Goal: Task Accomplishment & Management: Use online tool/utility

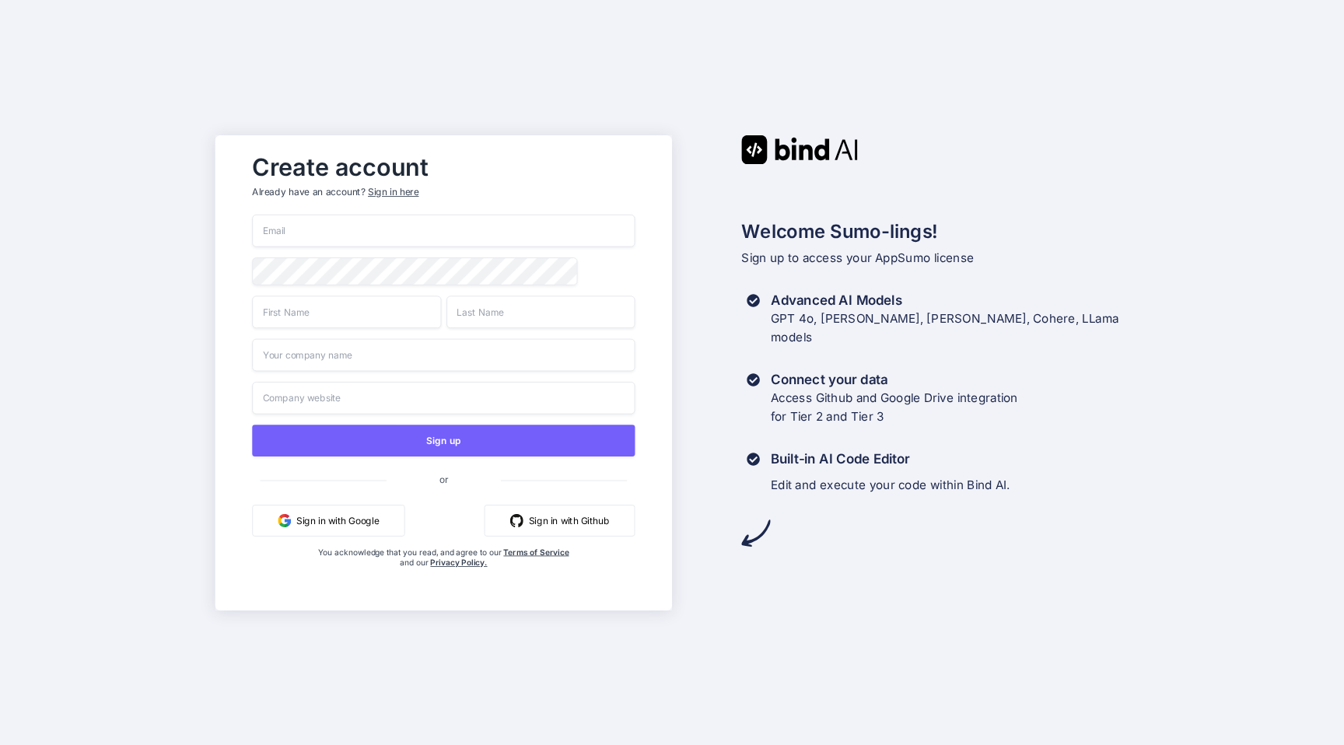
click at [339, 527] on button "Sign in with Google" at bounding box center [328, 520] width 152 height 32
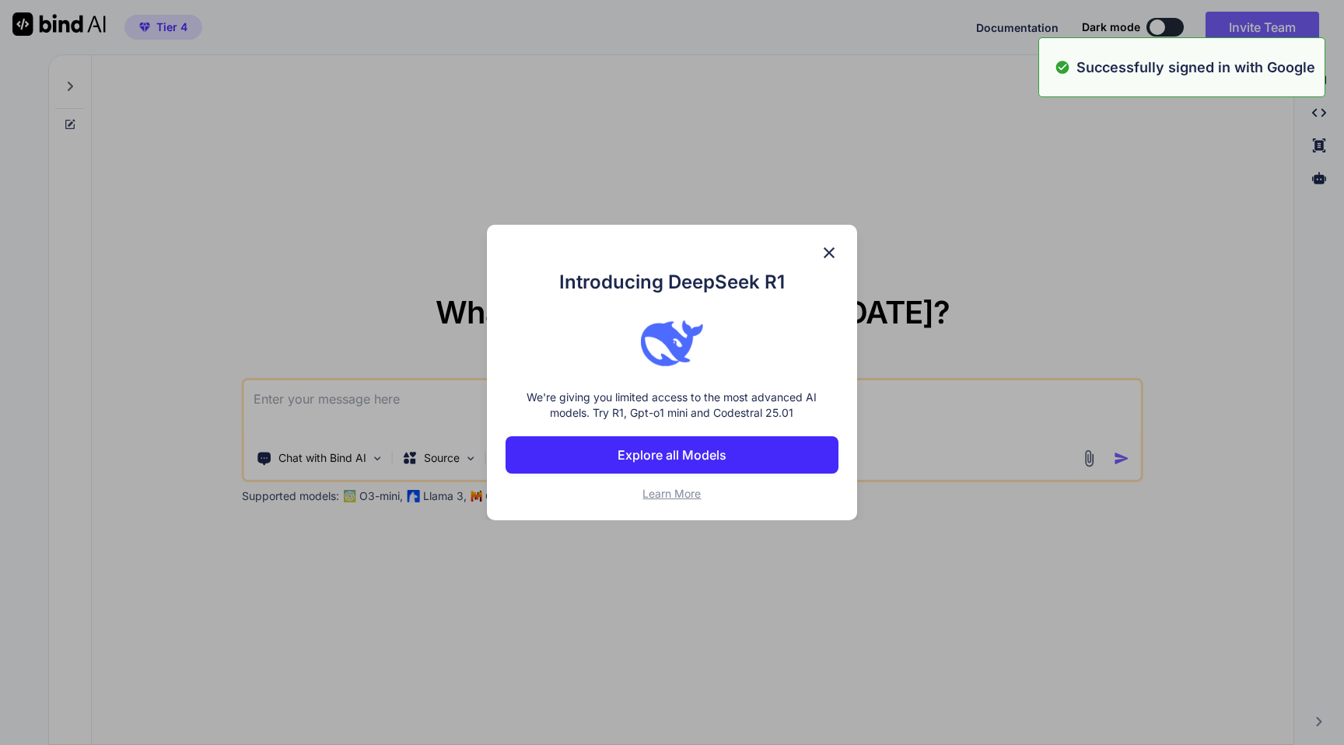
type textarea "t"
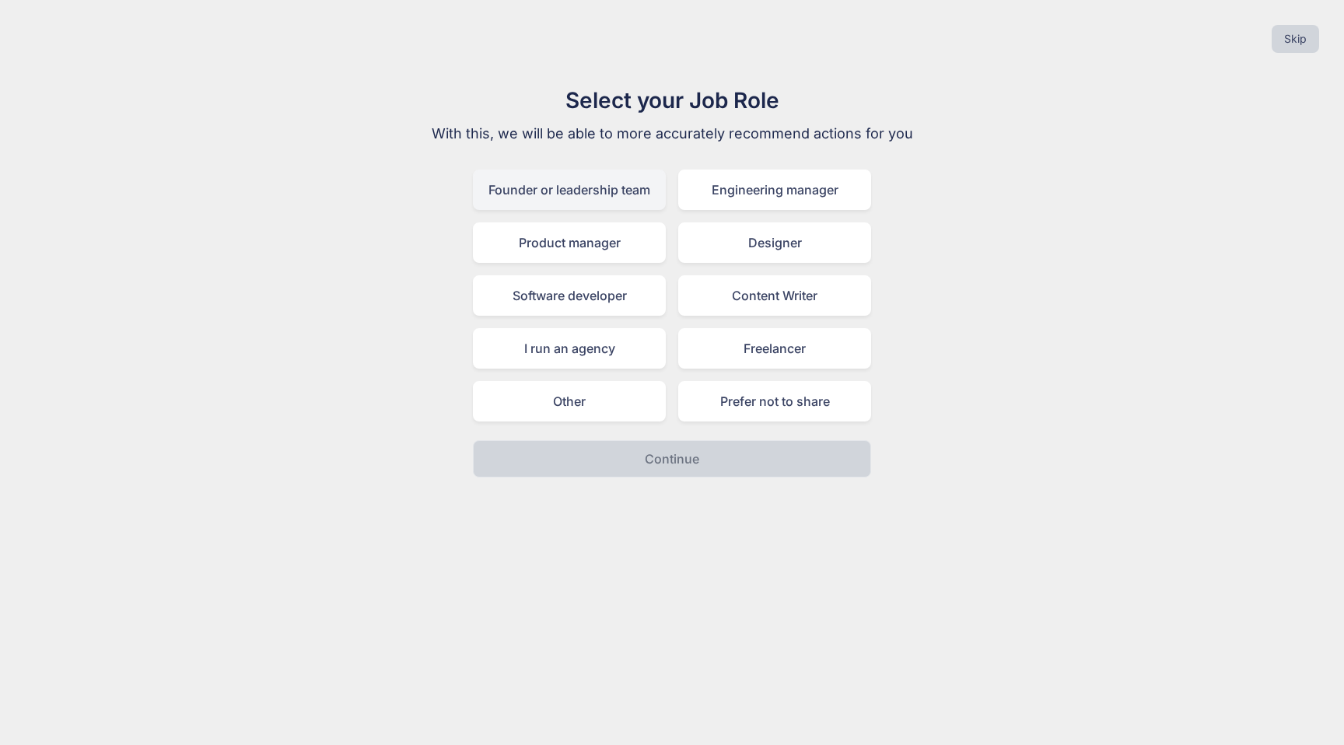
click at [625, 185] on div "Founder or leadership team" at bounding box center [569, 190] width 193 height 40
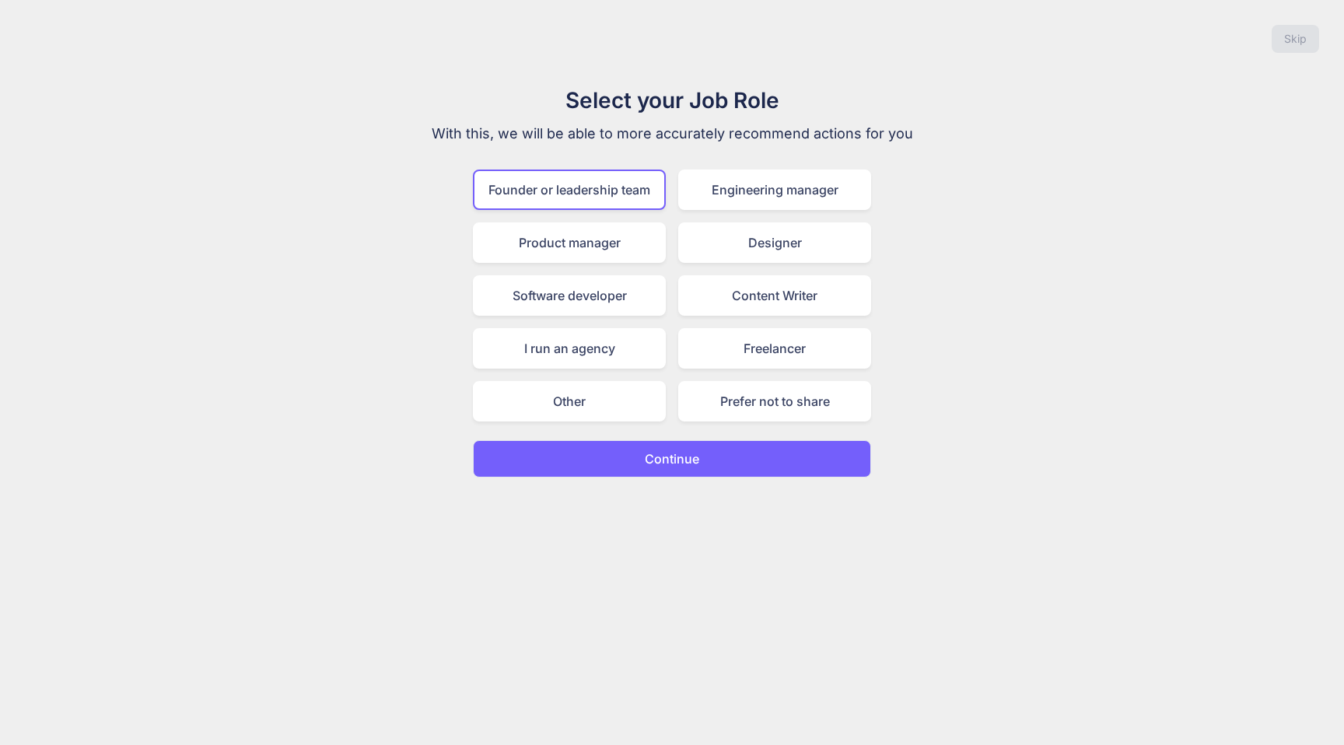
click at [684, 453] on p "Continue" at bounding box center [672, 458] width 54 height 19
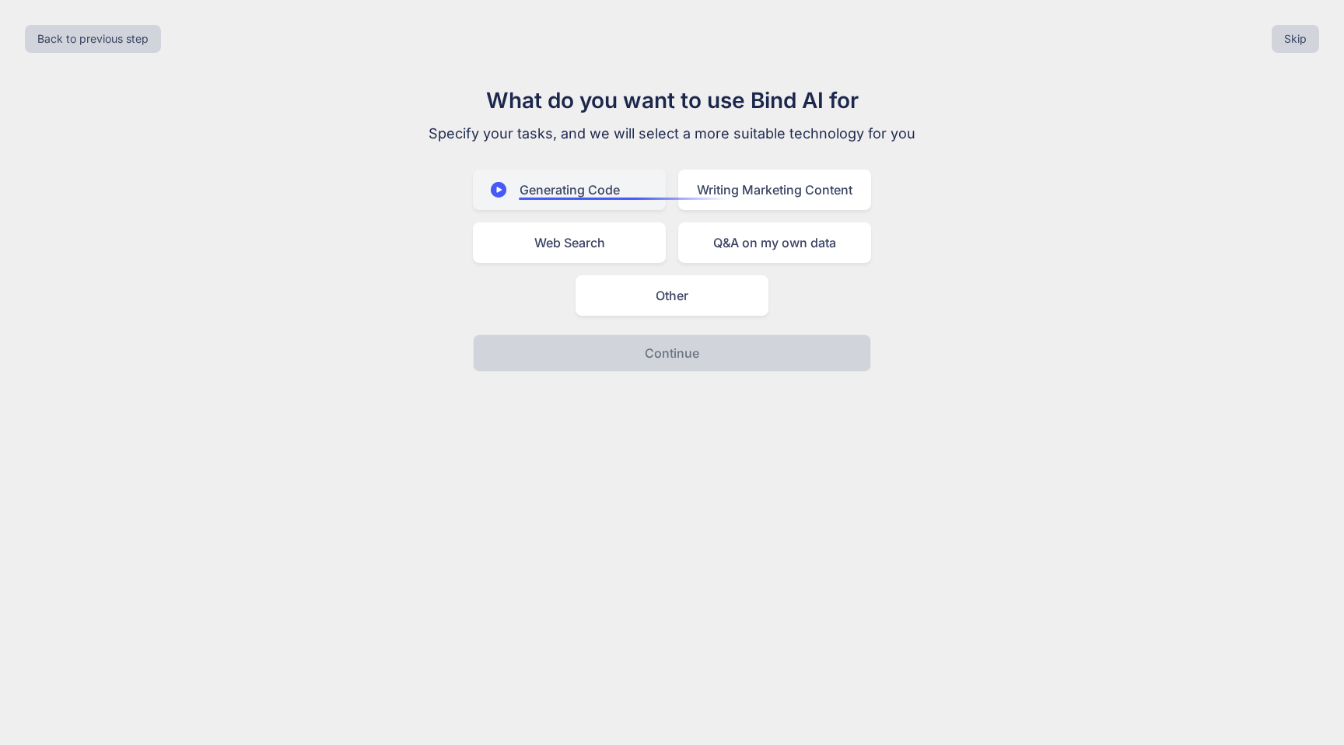
click at [591, 185] on div "Generating Code" at bounding box center [569, 190] width 193 height 40
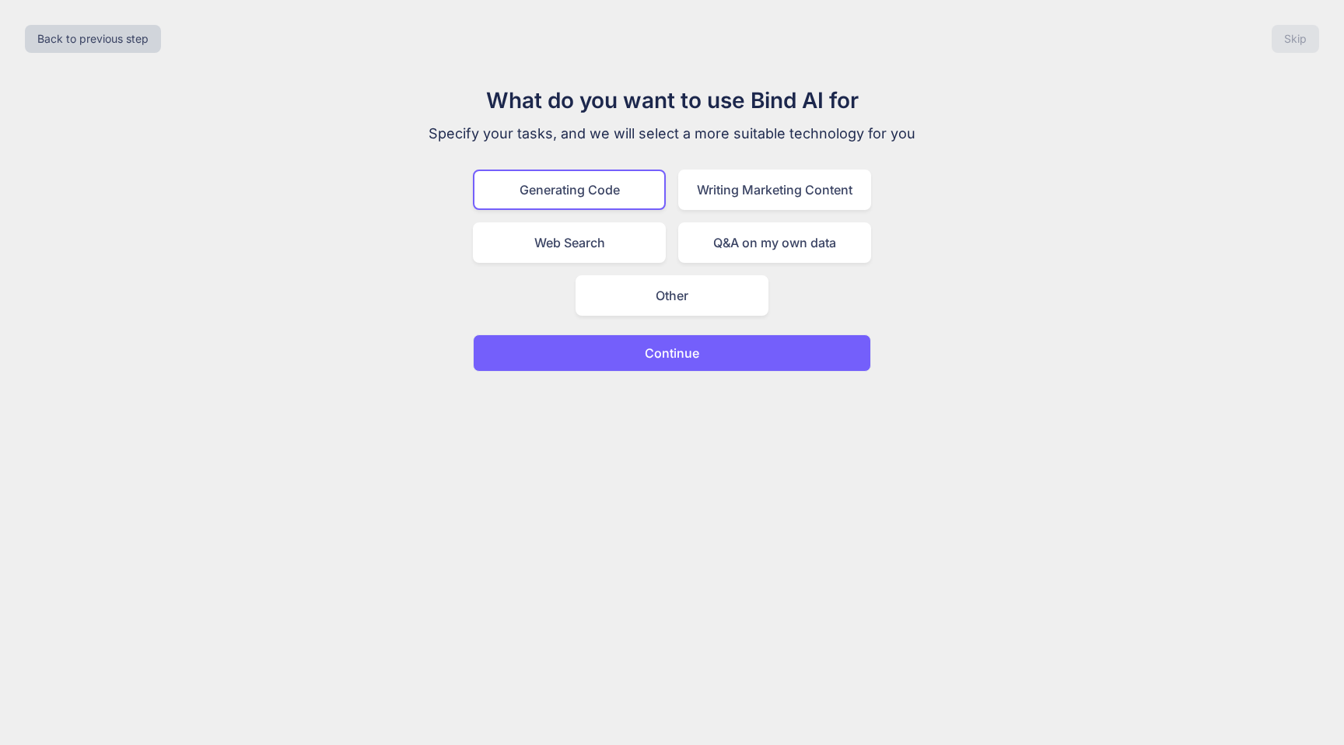
click at [691, 356] on p "Continue" at bounding box center [672, 353] width 54 height 19
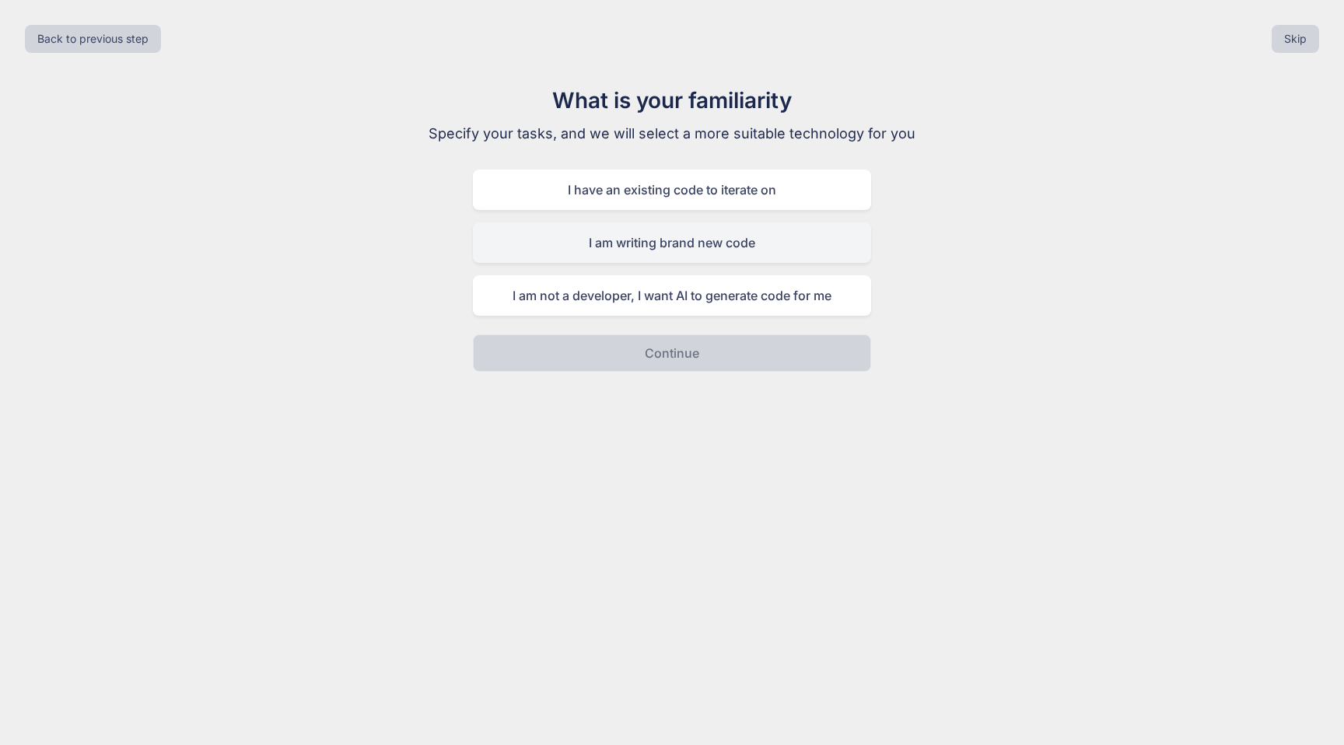
click at [711, 245] on div "I am writing brand new code" at bounding box center [672, 242] width 398 height 40
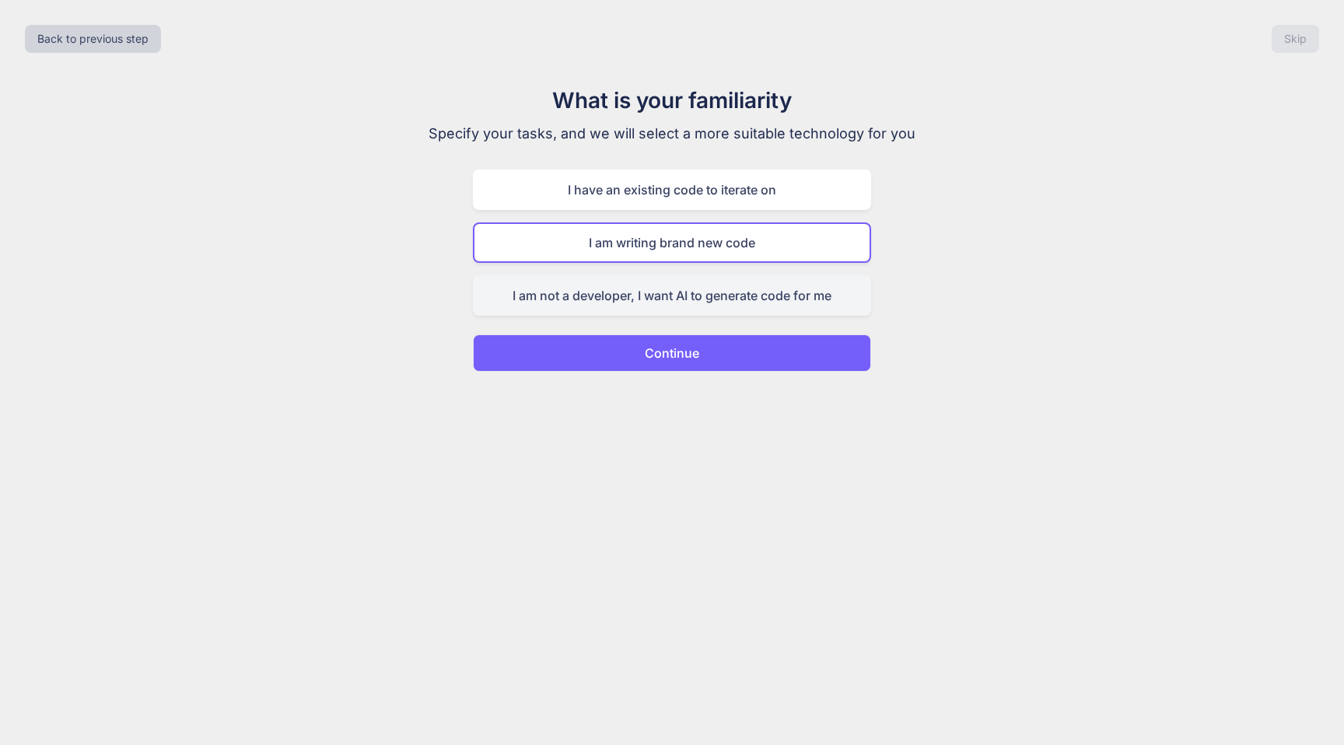
click at [745, 296] on div "I am not a developer, I want AI to generate code for me" at bounding box center [672, 295] width 398 height 40
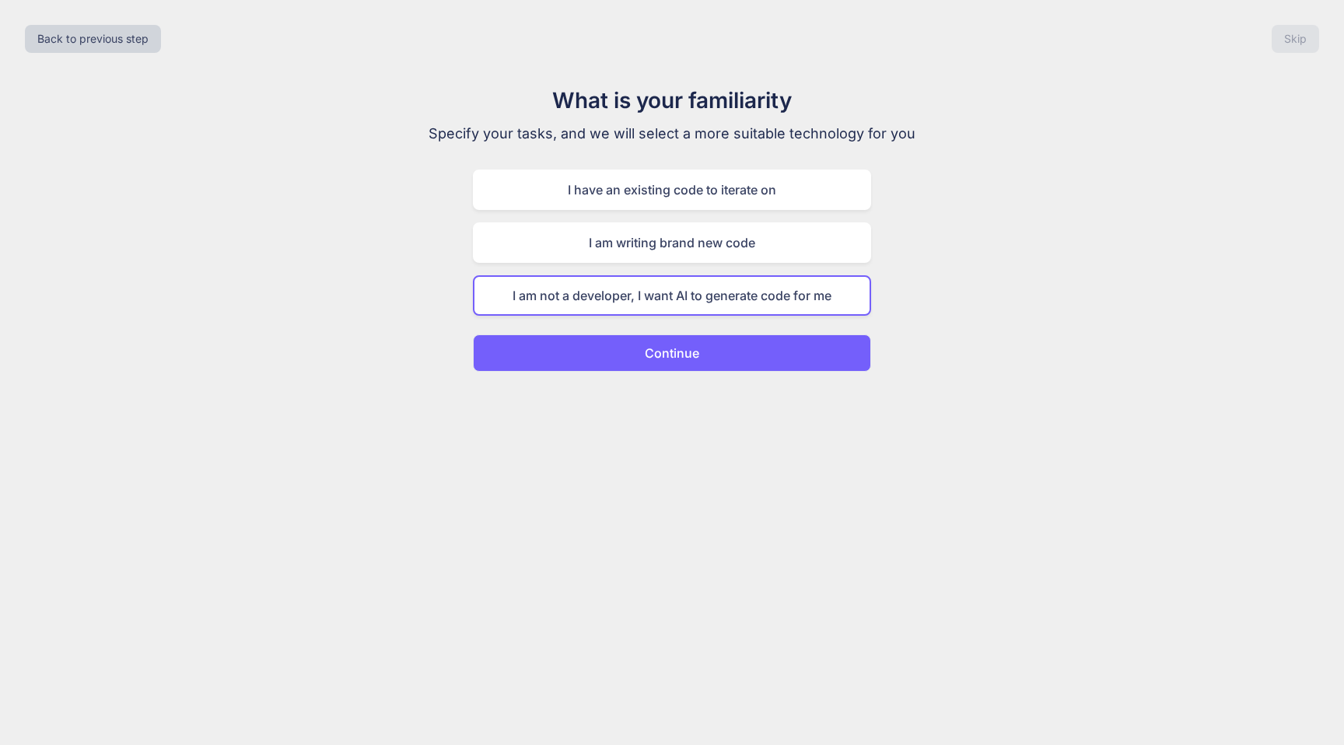
click at [746, 360] on button "Continue" at bounding box center [672, 352] width 398 height 37
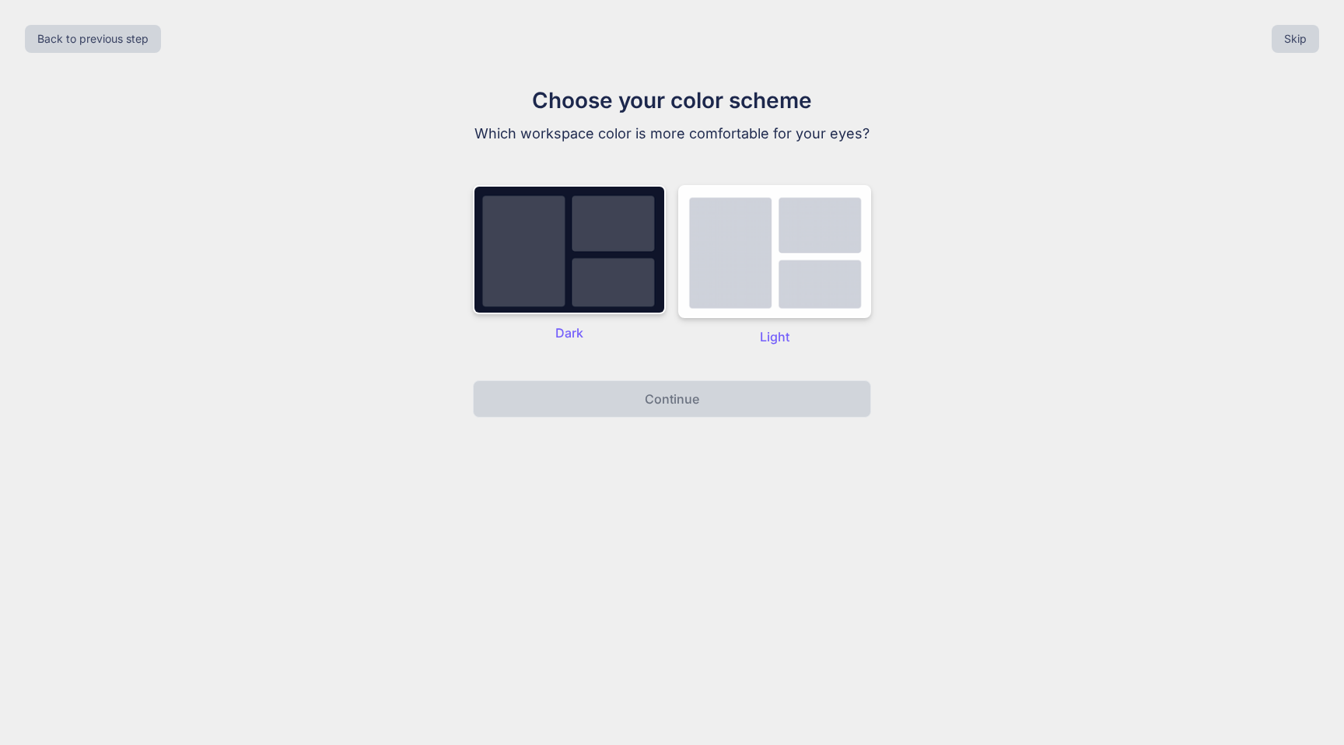
click at [598, 316] on div "Dark" at bounding box center [569, 265] width 193 height 161
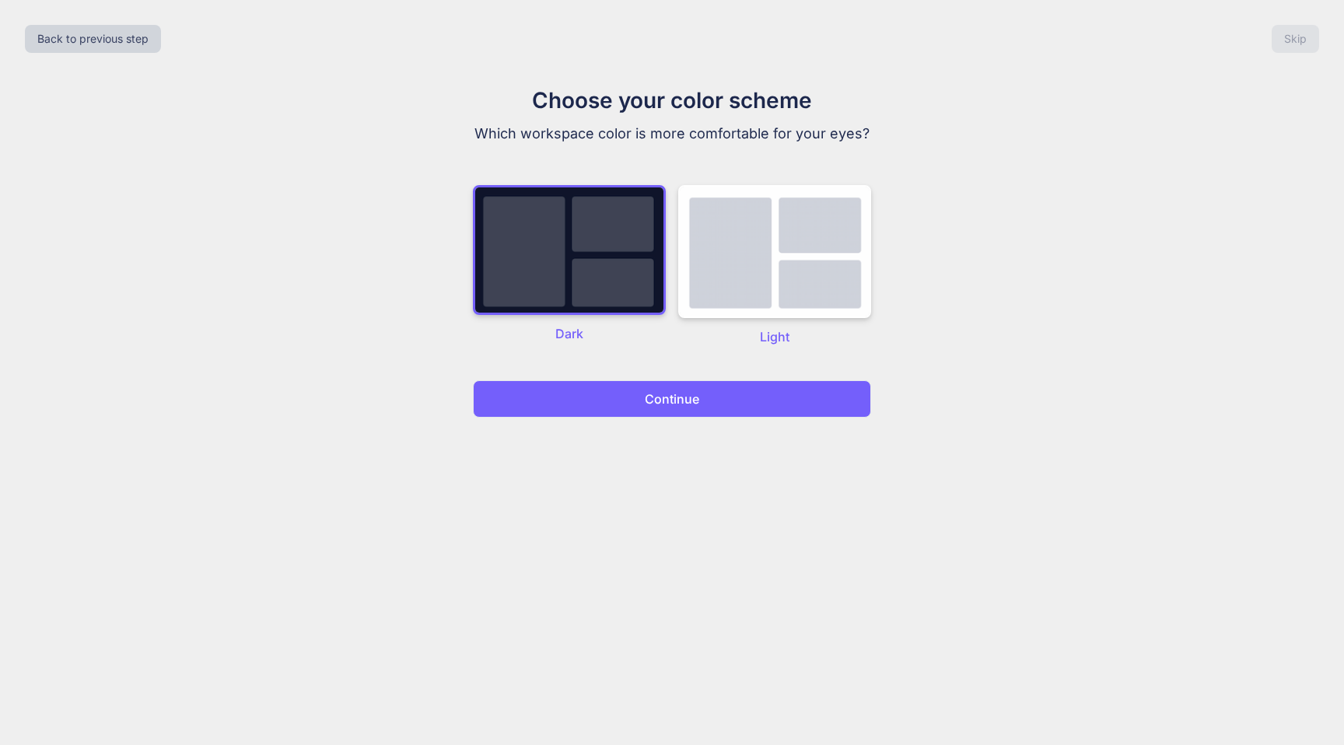
click at [662, 408] on p "Continue" at bounding box center [672, 399] width 54 height 19
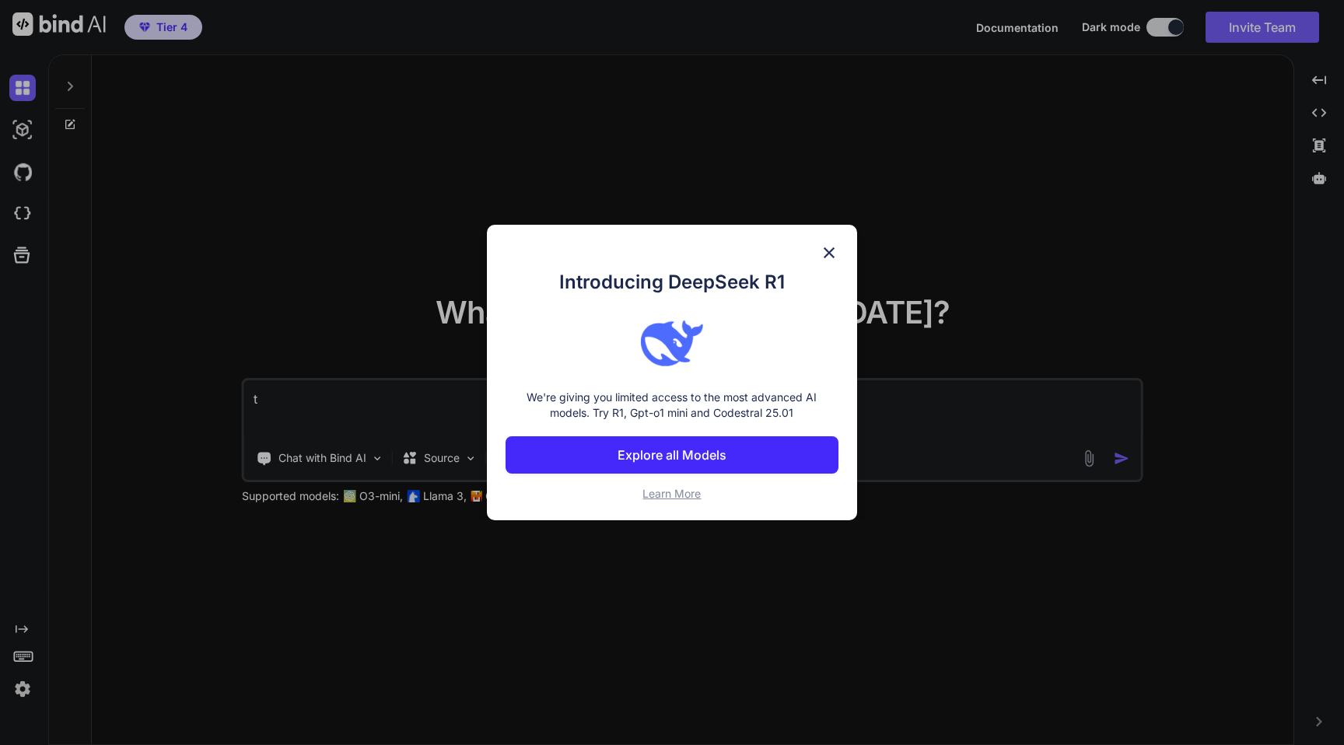
click at [645, 400] on p "We're giving you limited access to the most advanced AI models. Try R1, Gpt-o1 …" at bounding box center [671, 405] width 332 height 31
click at [678, 455] on p "Explore all Models" at bounding box center [671, 455] width 109 height 19
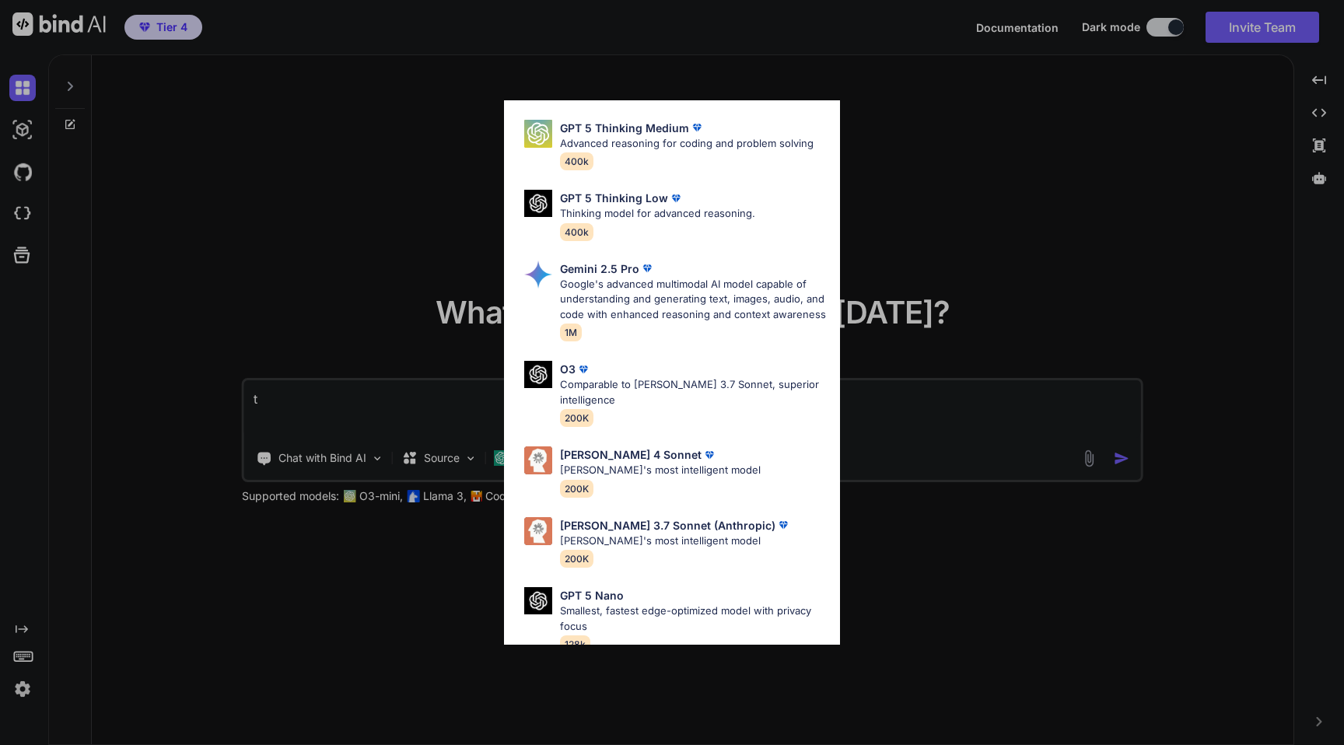
scroll to position [530, 0]
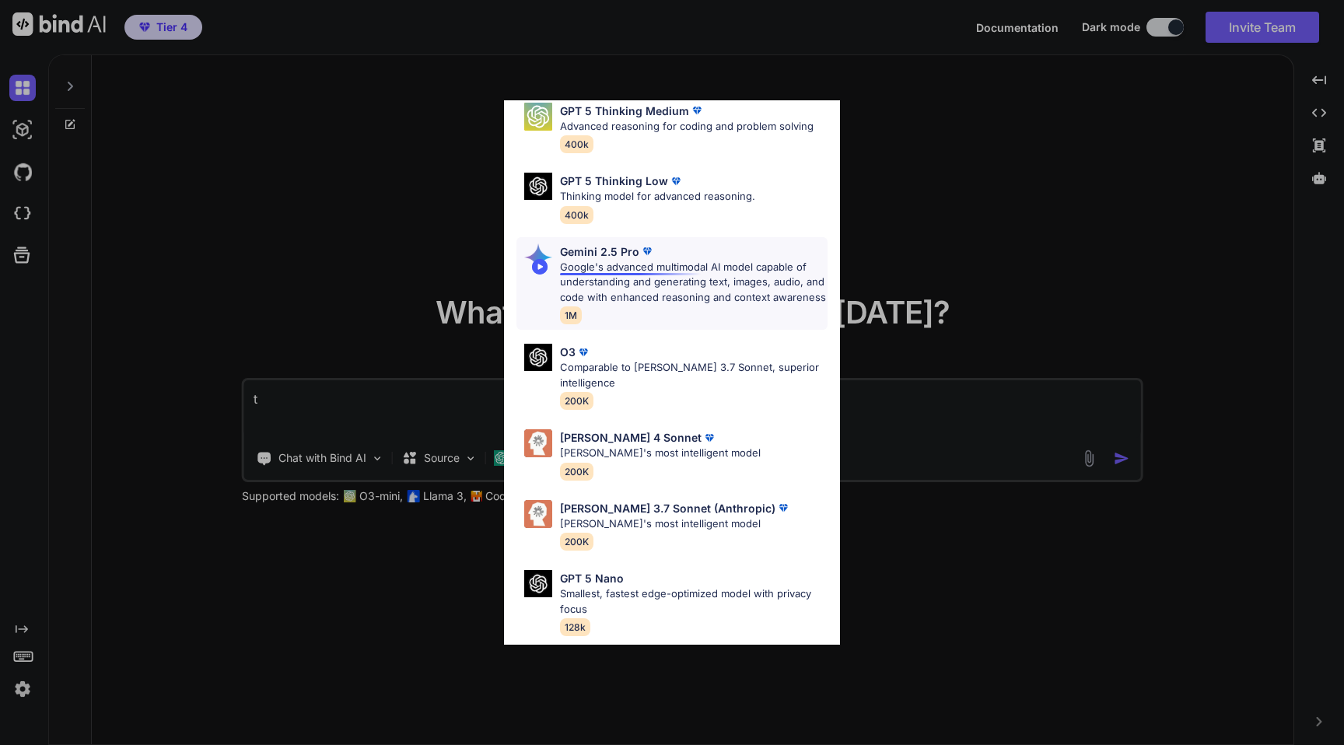
click at [667, 275] on p "Google's advanced multimodal AI model capable of understanding and generating t…" at bounding box center [693, 283] width 267 height 46
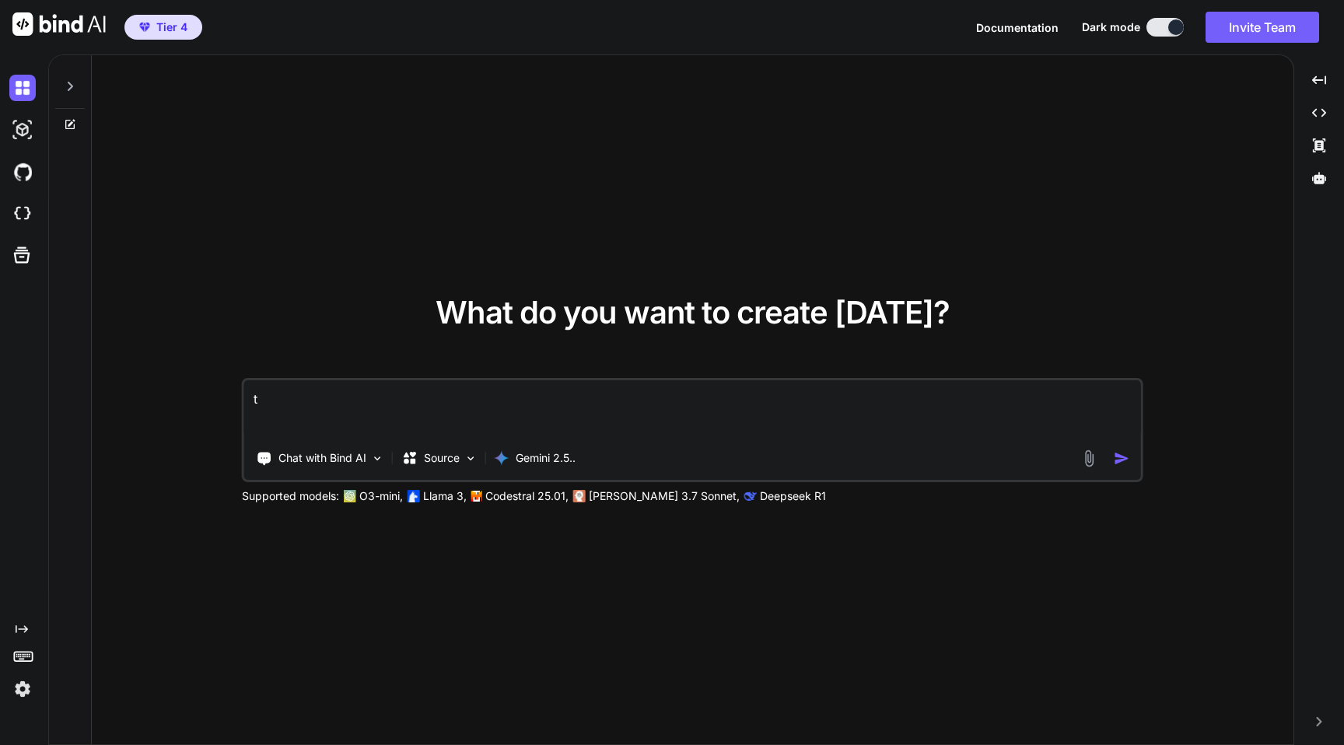
click at [70, 79] on div at bounding box center [70, 82] width 30 height 54
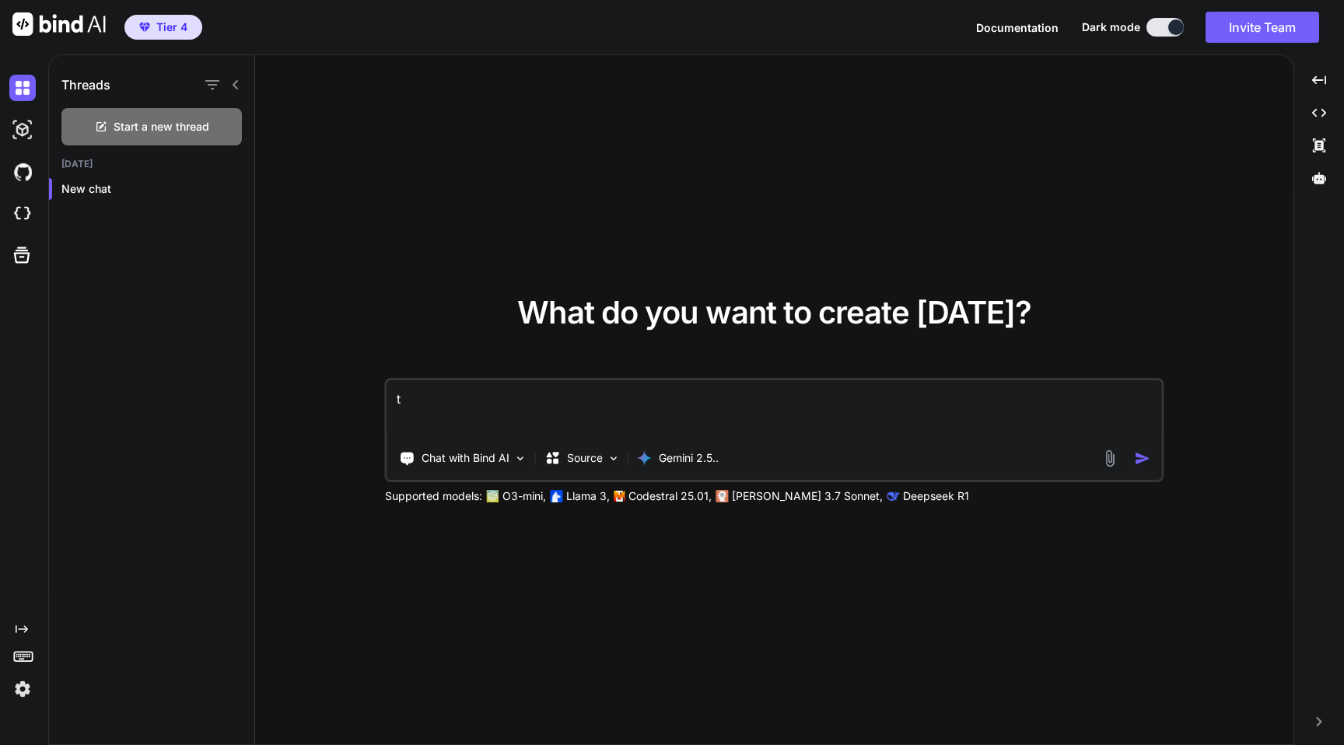
click at [233, 84] on icon at bounding box center [235, 84] width 5 height 9
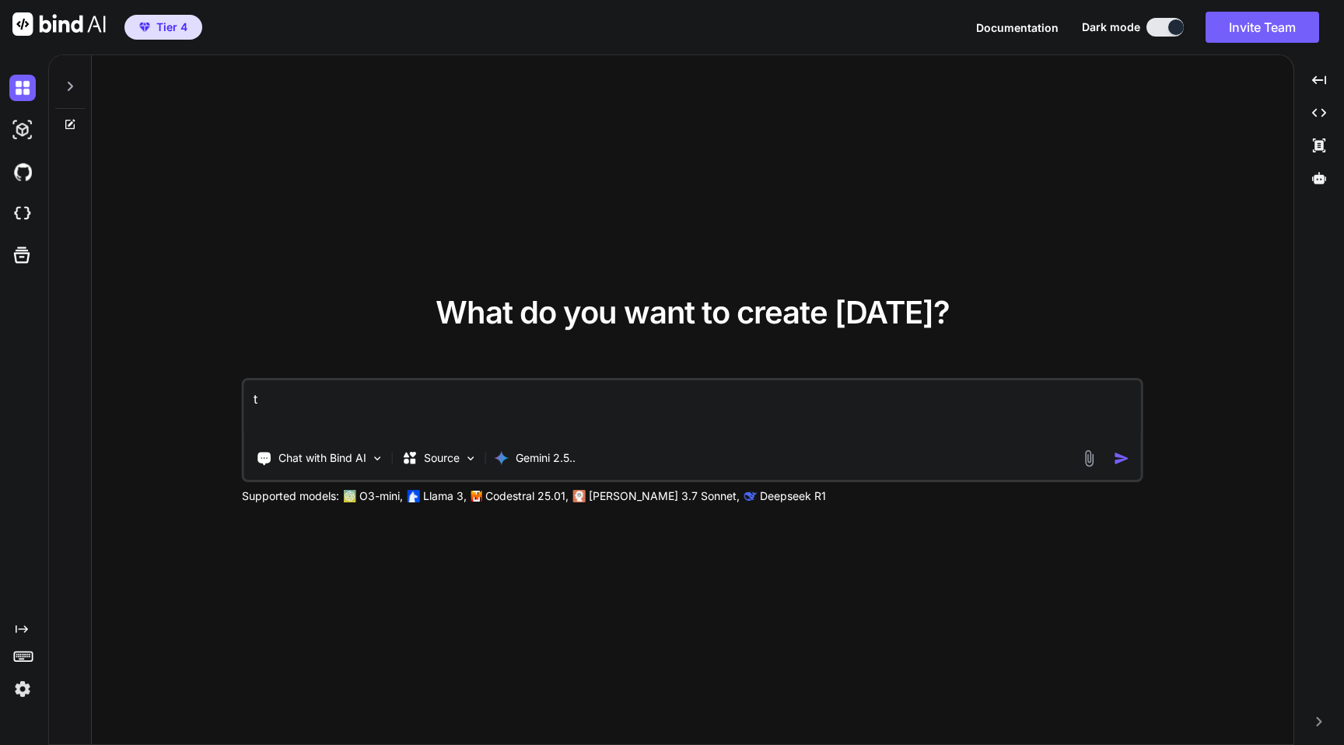
click at [171, 24] on span "Tier 4" at bounding box center [171, 27] width 31 height 16
click at [187, 34] on span "Tier 4" at bounding box center [163, 27] width 61 height 16
click at [339, 460] on p "Chat with Bind AI" at bounding box center [322, 458] width 88 height 16
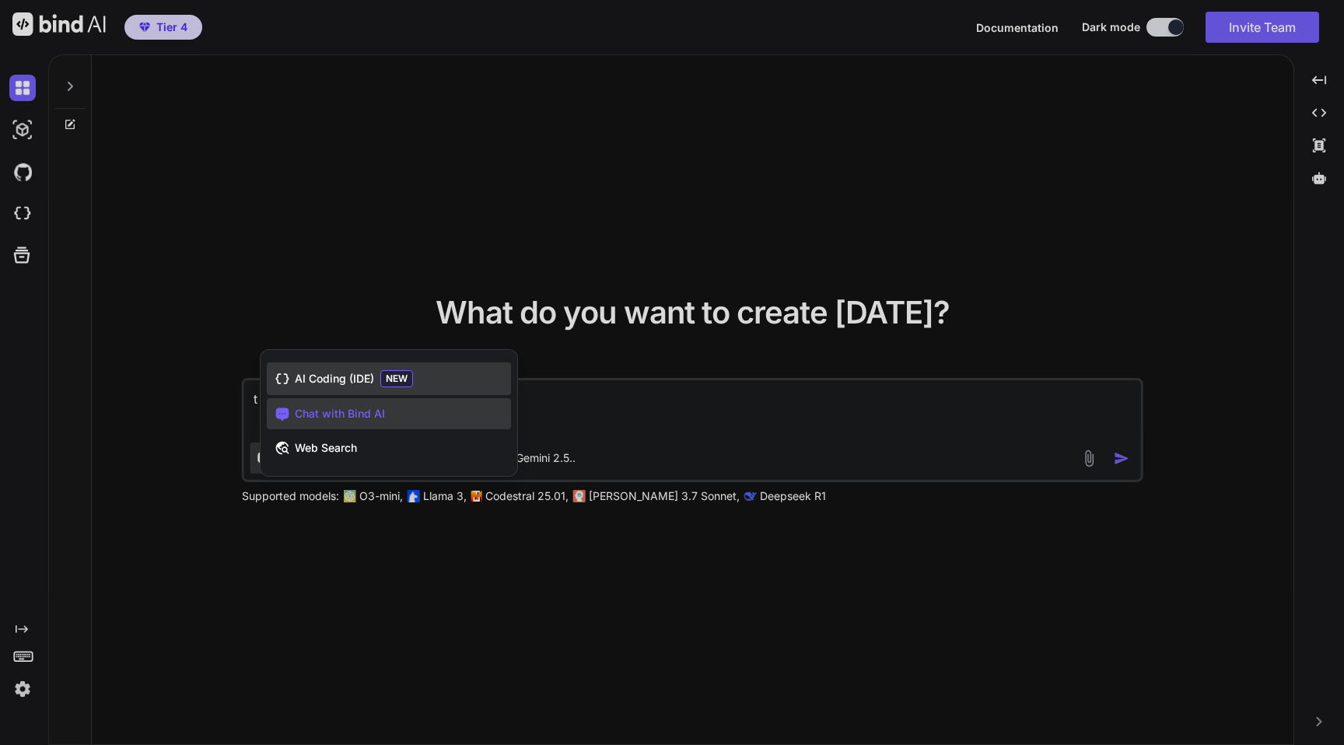
click at [365, 377] on span "AI Coding (IDE)" at bounding box center [334, 379] width 79 height 16
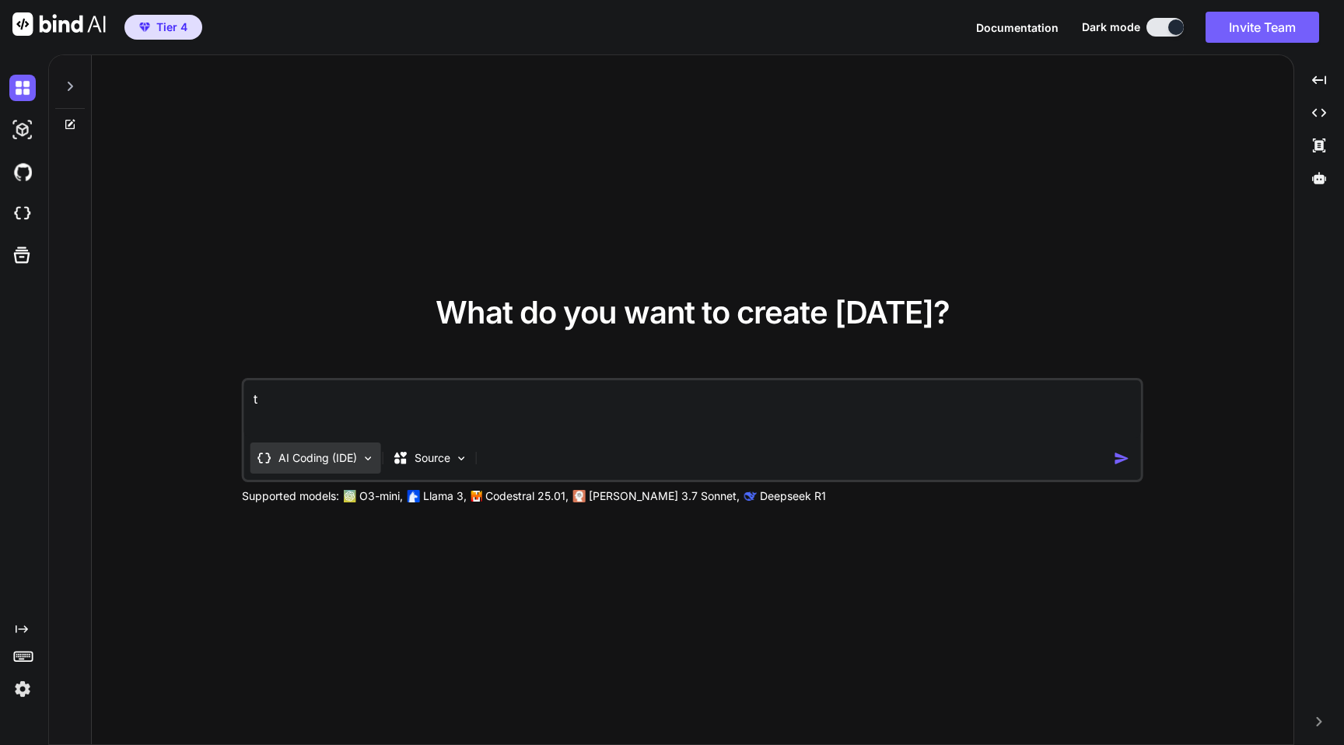
click at [355, 460] on p "AI Coding (IDE)" at bounding box center [317, 458] width 79 height 16
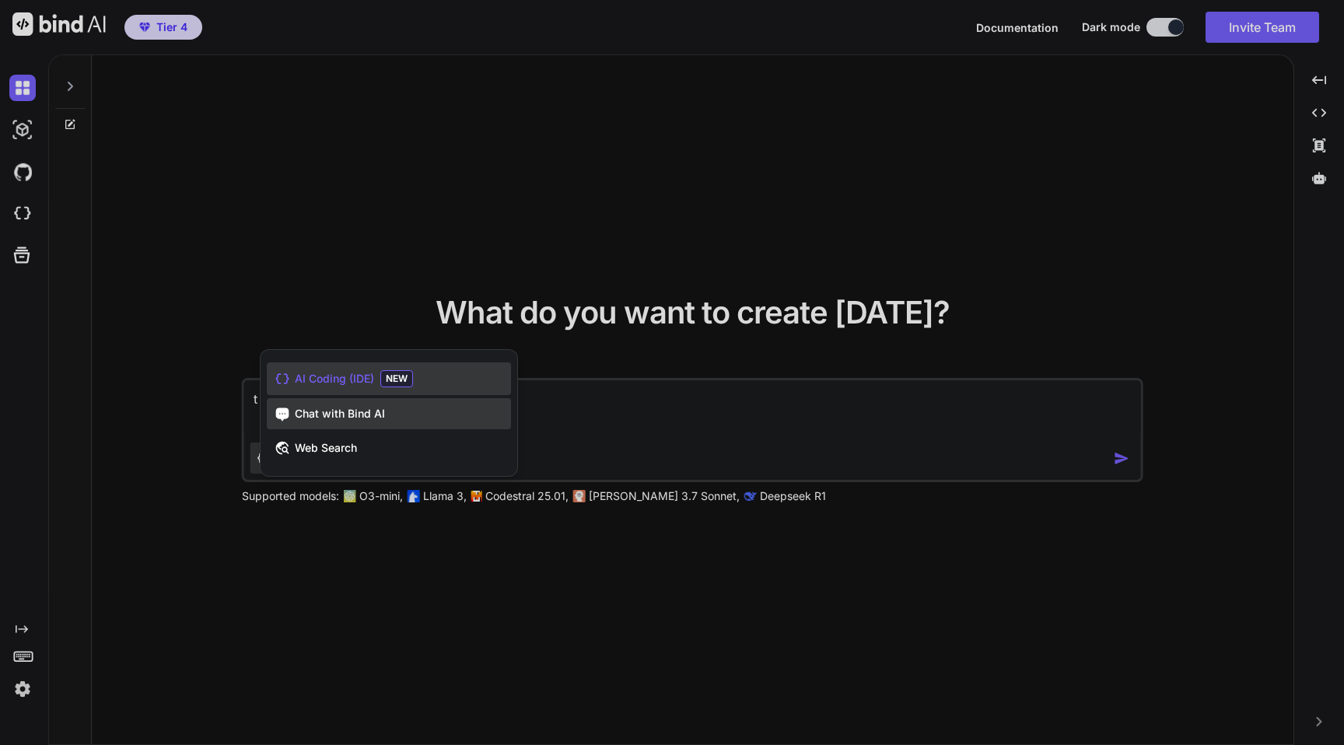
click at [367, 419] on span "Chat with Bind AI" at bounding box center [340, 414] width 90 height 16
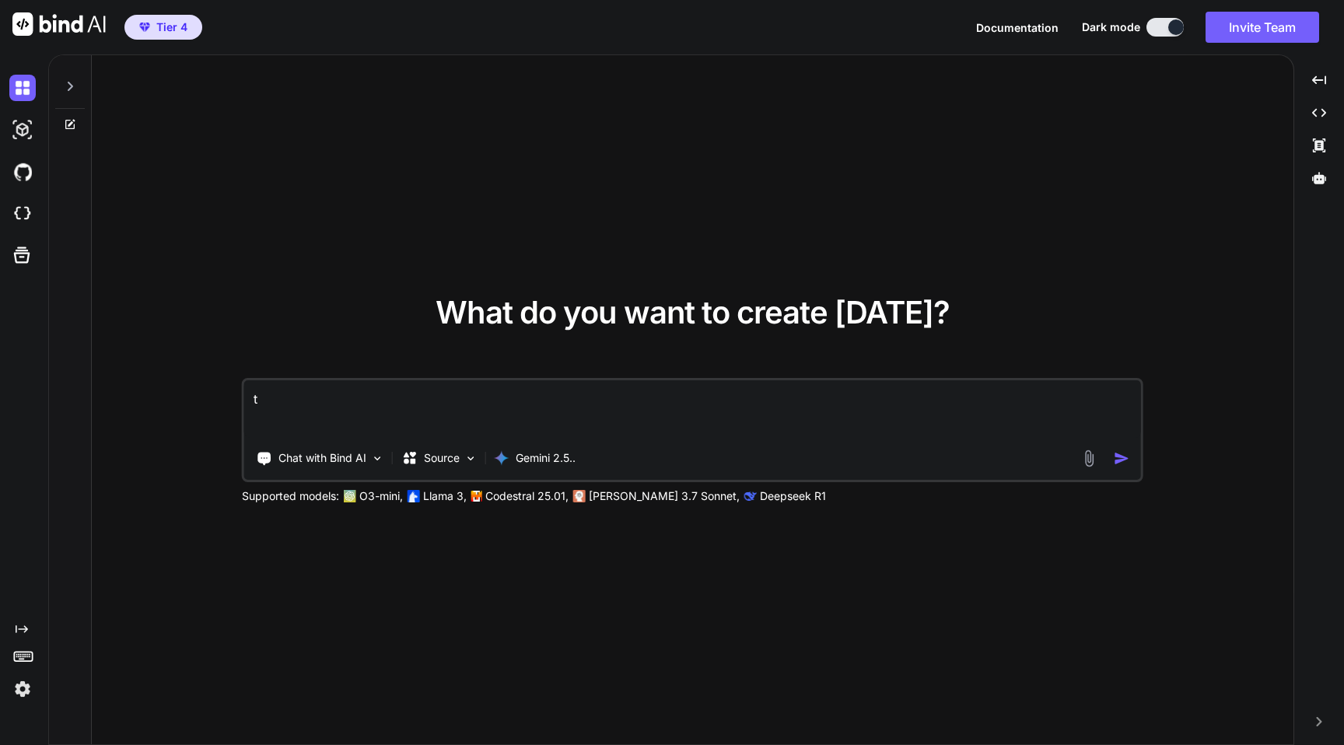
click at [442, 406] on textarea "t" at bounding box center [692, 409] width 897 height 58
type textarea "Build a"
click at [68, 91] on icon at bounding box center [70, 86] width 12 height 12
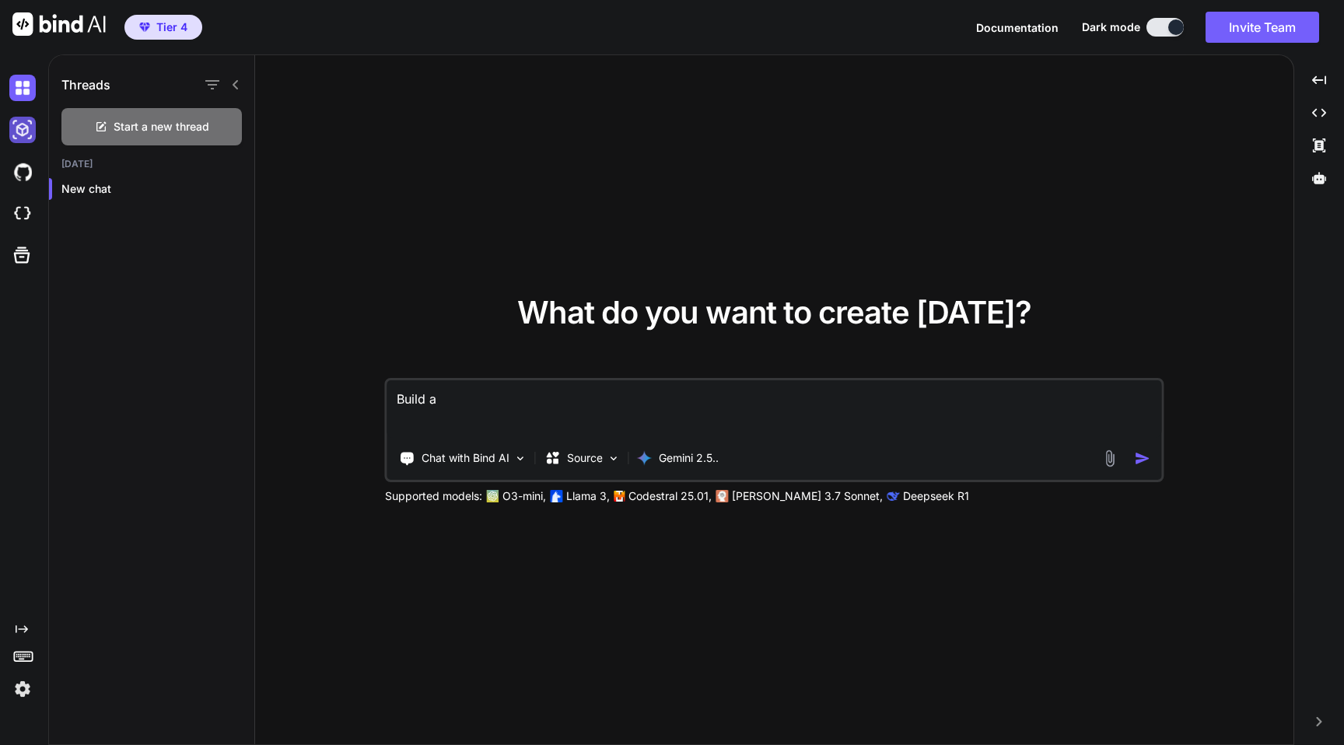
click at [26, 133] on img at bounding box center [22, 130] width 26 height 26
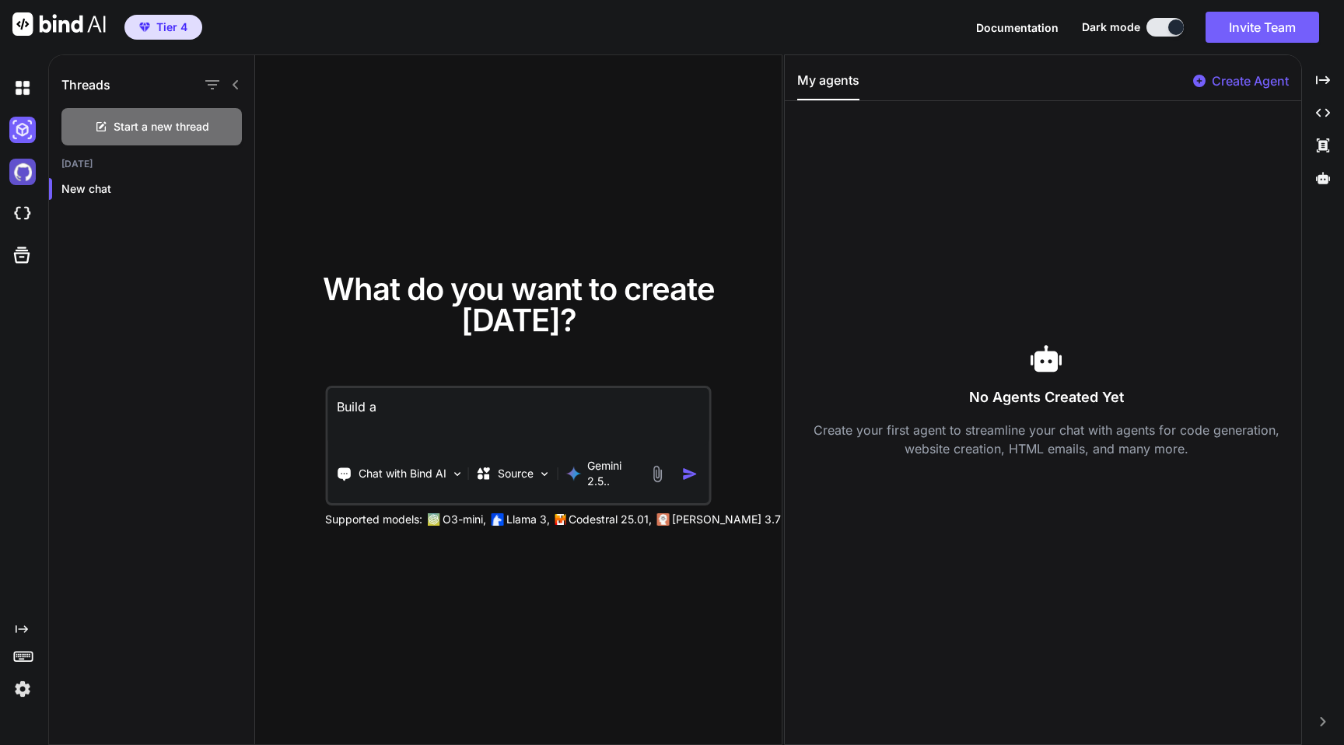
click at [27, 175] on img at bounding box center [22, 172] width 26 height 26
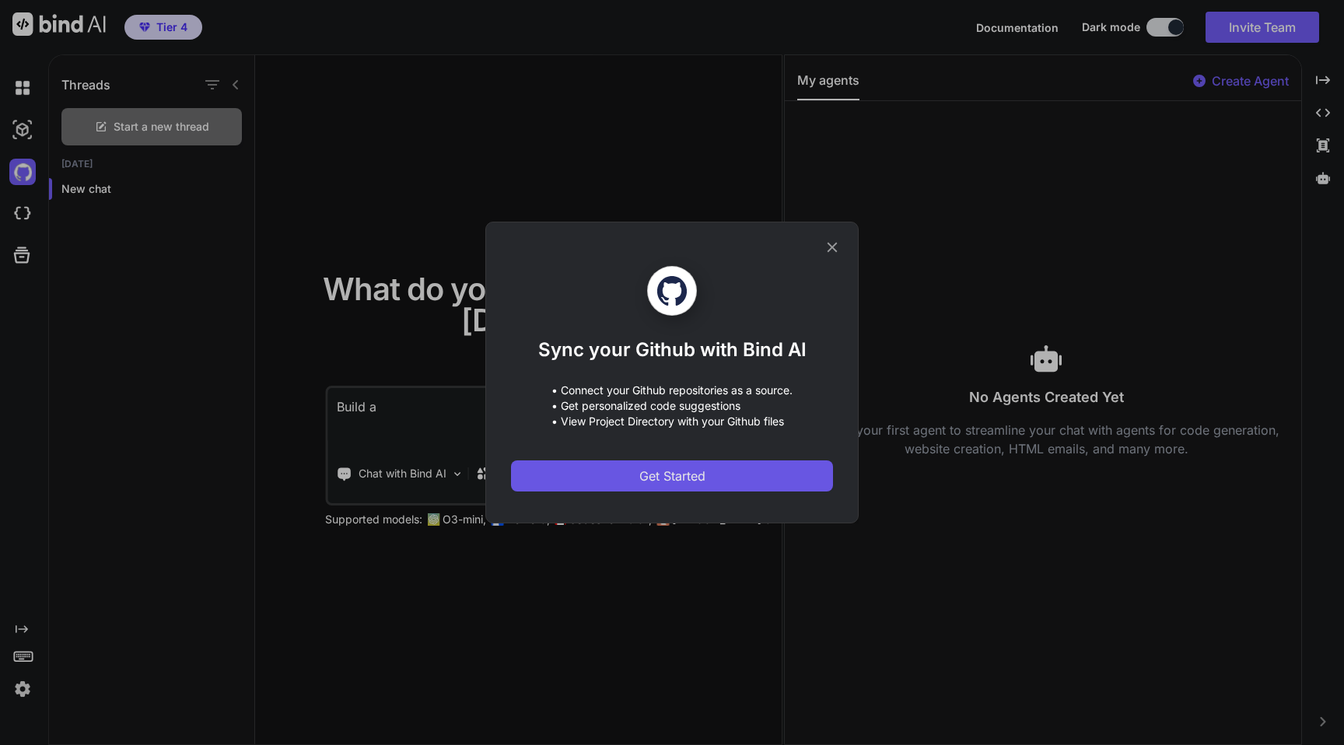
click at [642, 481] on span "Get Started" at bounding box center [672, 476] width 66 height 19
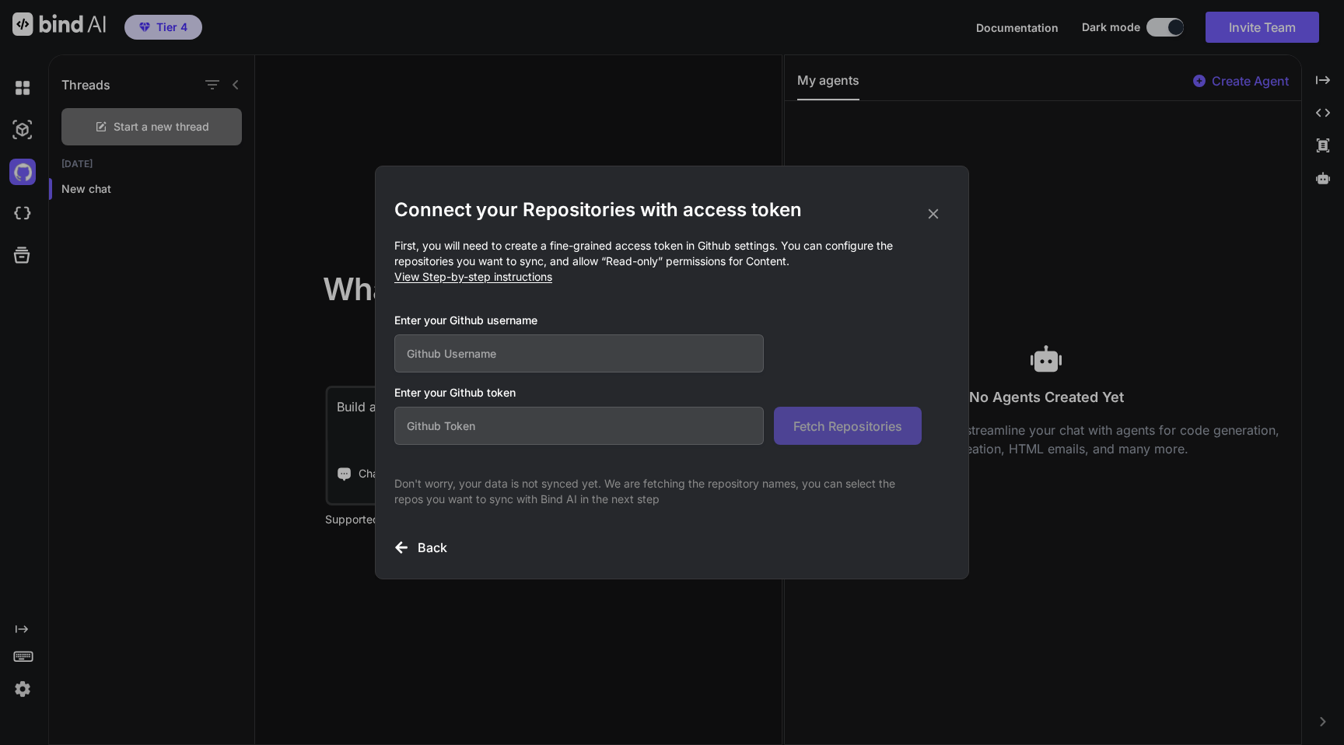
click at [596, 348] on input "text" at bounding box center [578, 353] width 369 height 38
click at [0, 744] on com-1password-button at bounding box center [0, 745] width 0 height 0
click at [565, 491] on p "Don't worry, your data is not synced yet. We are fetching the repository names,…" at bounding box center [657, 491] width 527 height 31
click at [427, 547] on h3 "Back" at bounding box center [433, 547] width 30 height 19
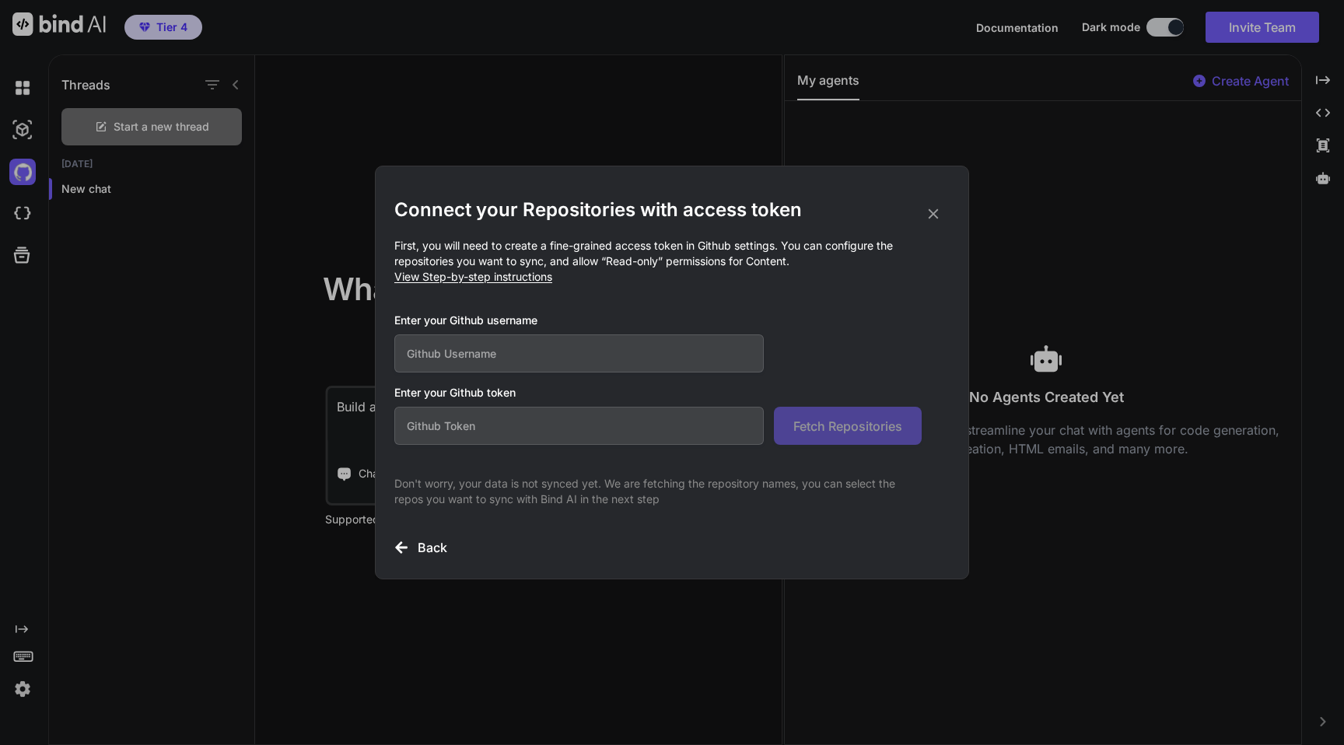
click at [423, 547] on h3 "Back" at bounding box center [433, 547] width 30 height 19
click at [936, 215] on icon at bounding box center [933, 213] width 17 height 17
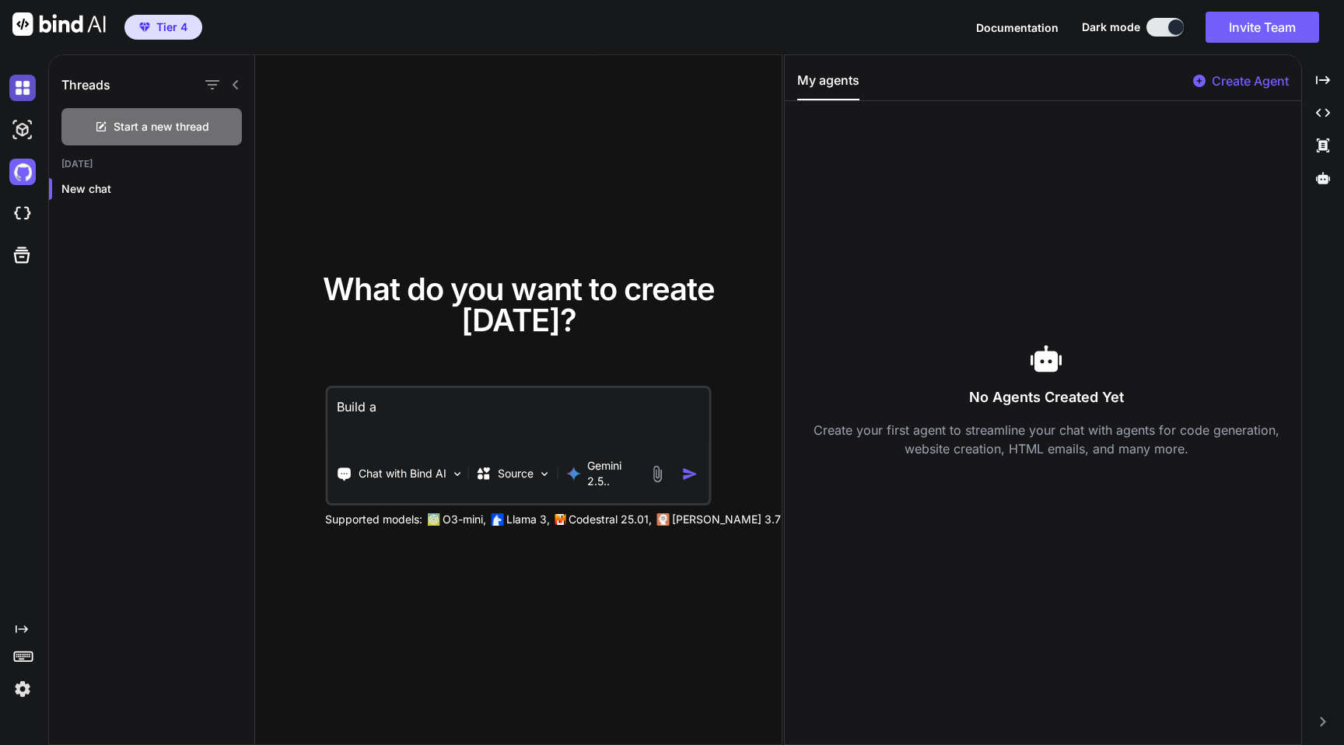
click at [19, 84] on img at bounding box center [22, 88] width 26 height 26
click at [20, 215] on img at bounding box center [22, 214] width 26 height 26
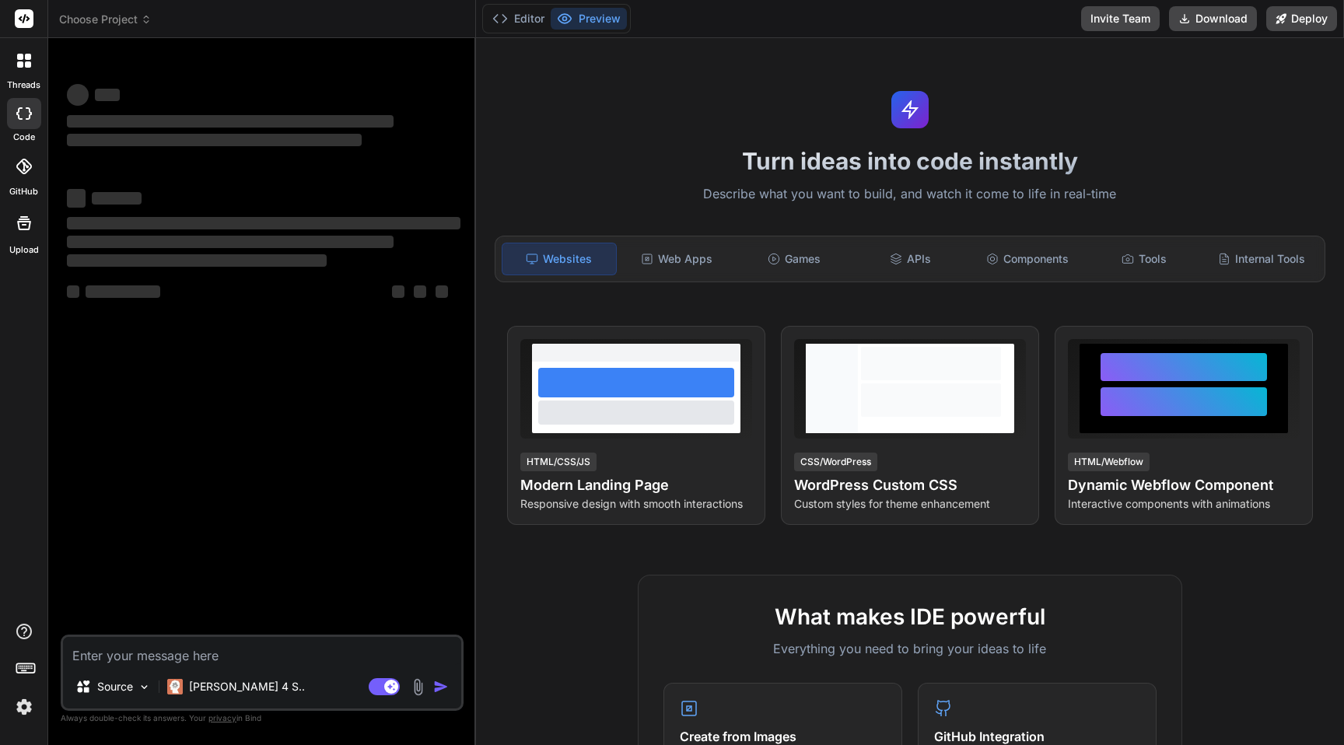
type textarea "x"
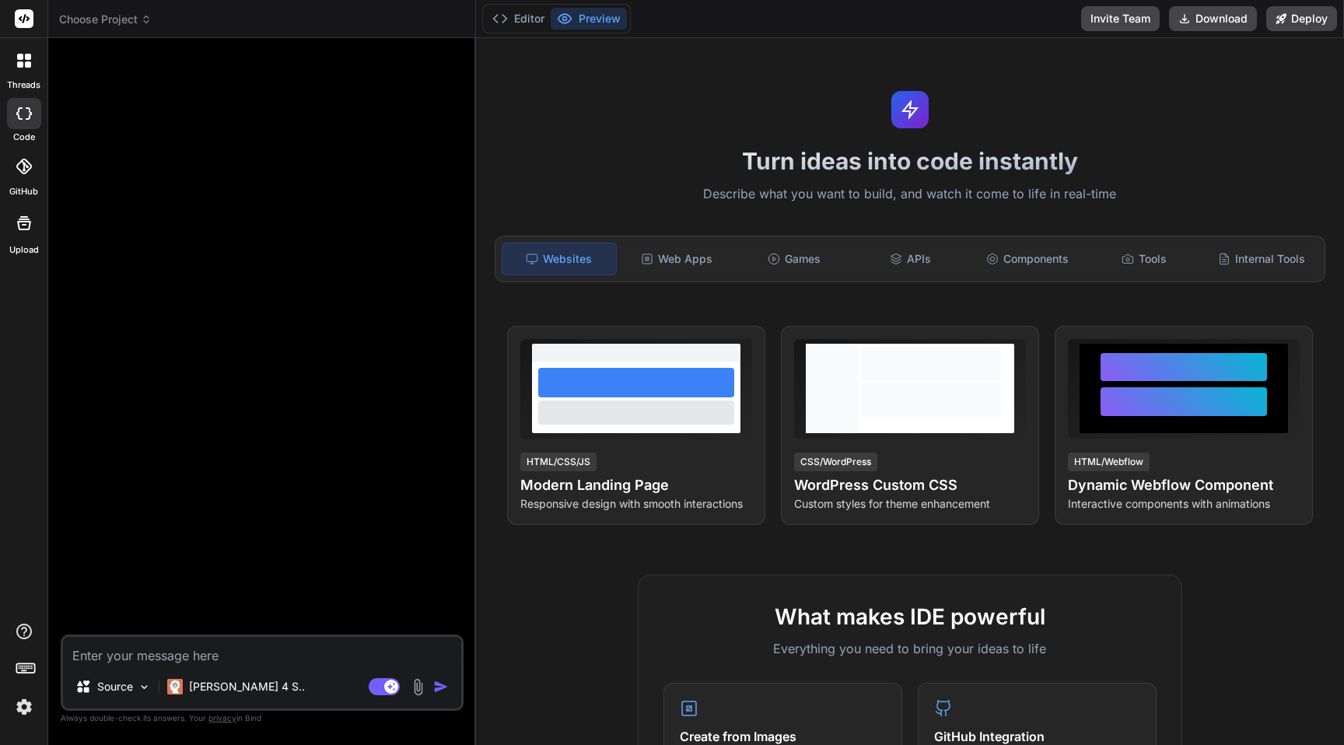
click at [27, 67] on icon at bounding box center [28, 64] width 6 height 6
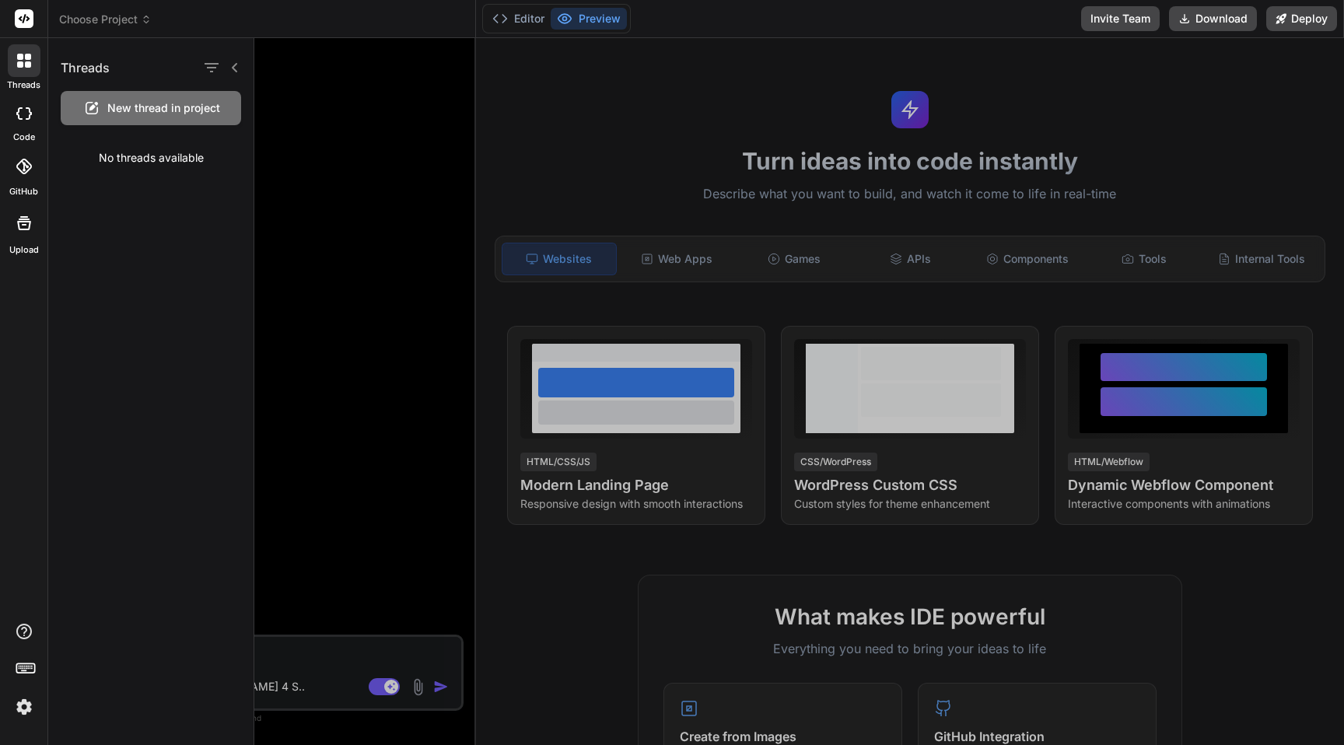
click at [25, 14] on rect at bounding box center [24, 18] width 19 height 19
click at [24, 60] on icon at bounding box center [24, 61] width 14 height 14
click at [396, 541] on div at bounding box center [798, 391] width 1089 height 707
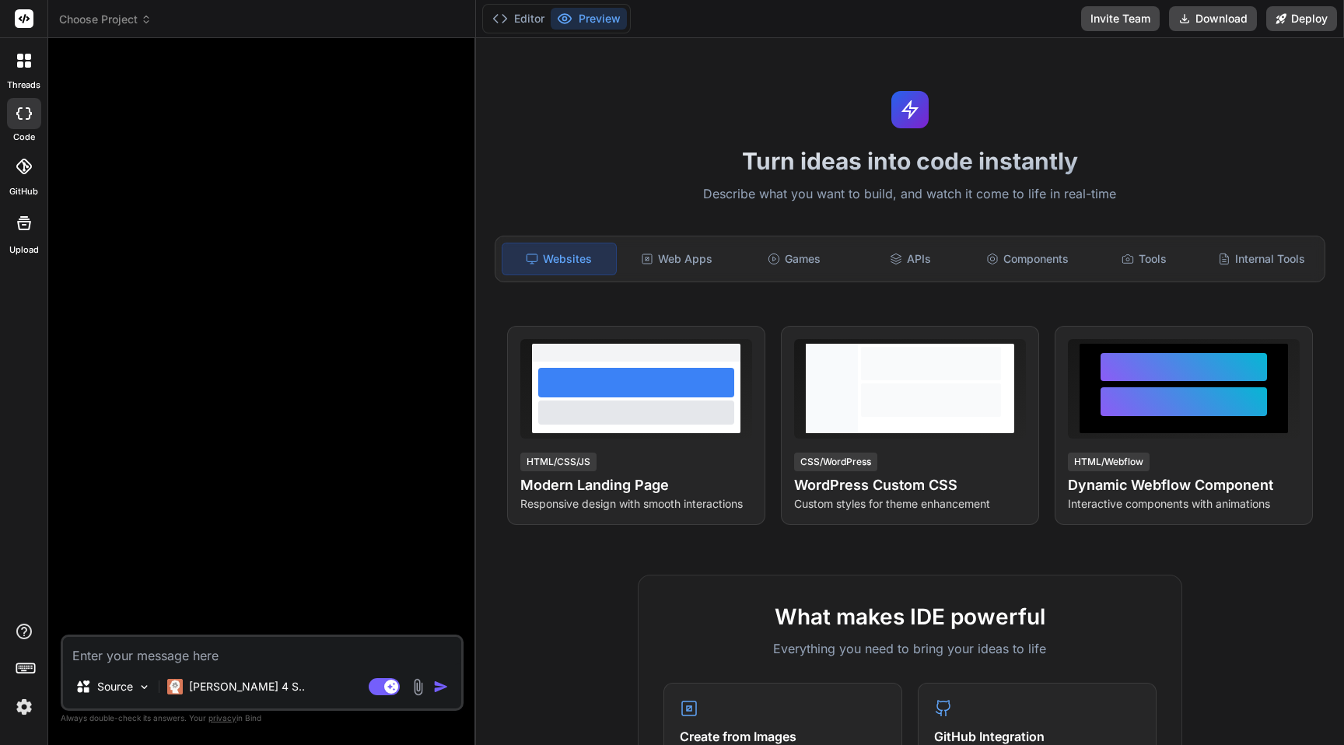
click at [131, 16] on span "Choose Project" at bounding box center [105, 20] width 93 height 16
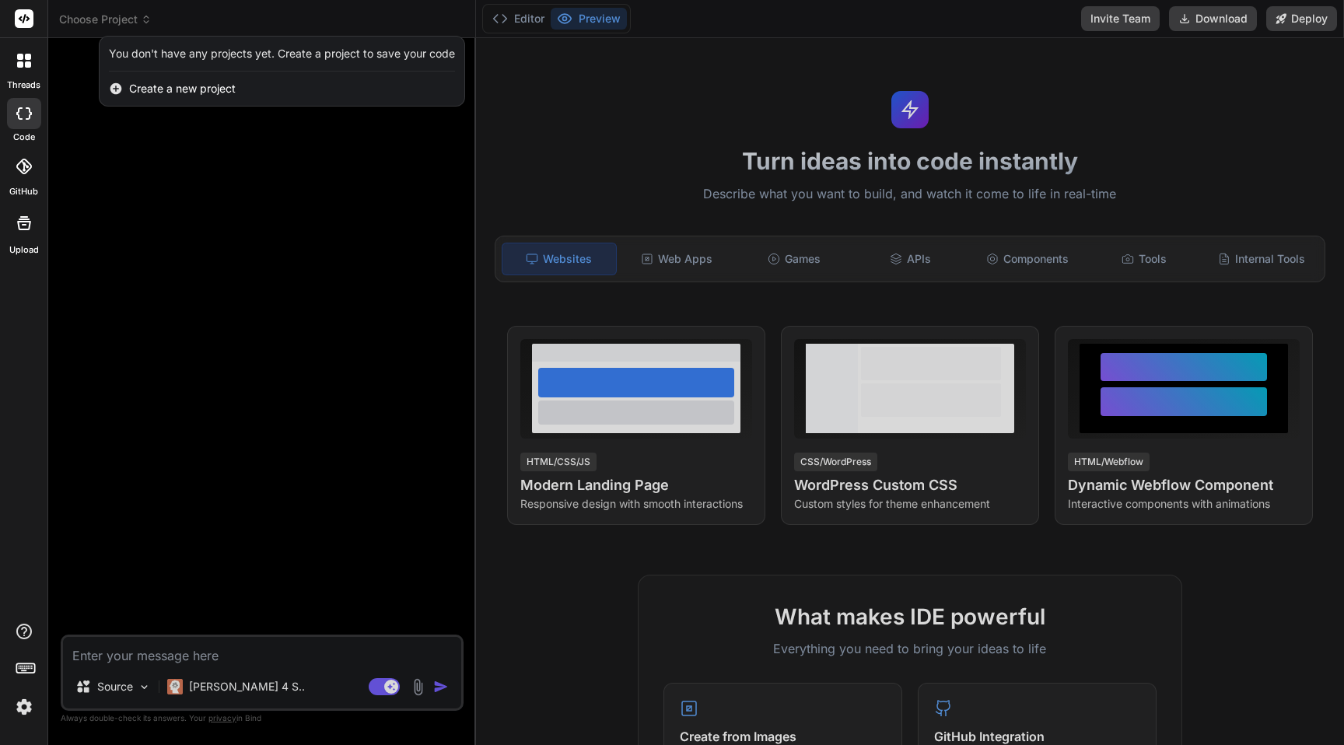
click at [58, 45] on div at bounding box center [672, 372] width 1344 height 745
